Goal: Transaction & Acquisition: Purchase product/service

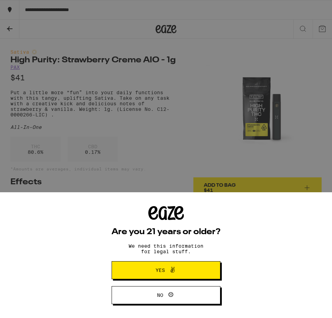
click at [170, 267] on icon at bounding box center [172, 270] width 8 height 8
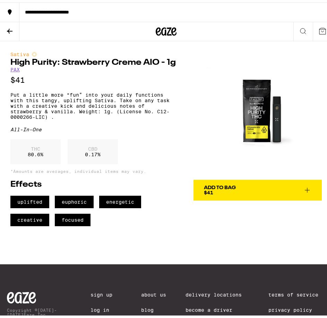
click at [252, 101] on img at bounding box center [257, 113] width 128 height 128
click at [257, 120] on img at bounding box center [257, 113] width 128 height 128
click at [248, 86] on img at bounding box center [257, 113] width 128 height 128
